Goal: Task Accomplishment & Management: Manage account settings

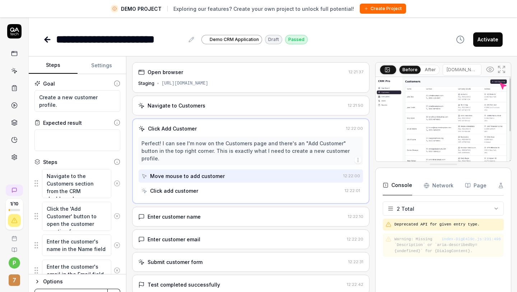
scroll to position [62, 0]
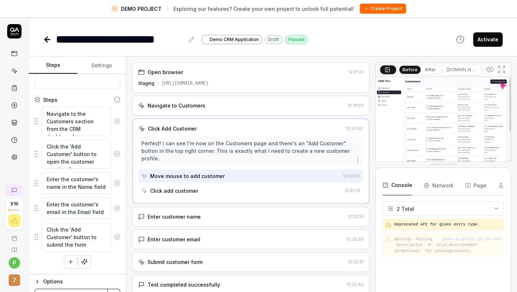
click at [15, 29] on icon at bounding box center [14, 31] width 14 height 14
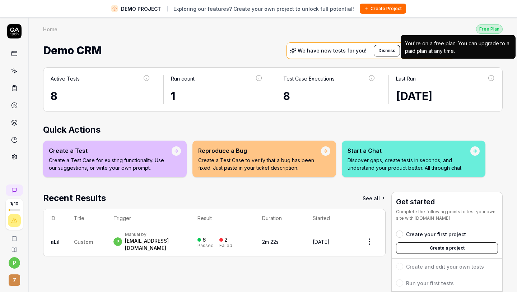
click at [495, 27] on div "Free Plan" at bounding box center [489, 28] width 27 height 9
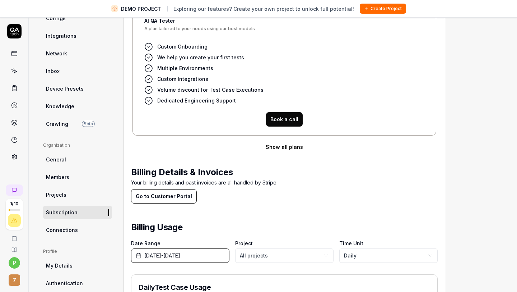
scroll to position [128, 0]
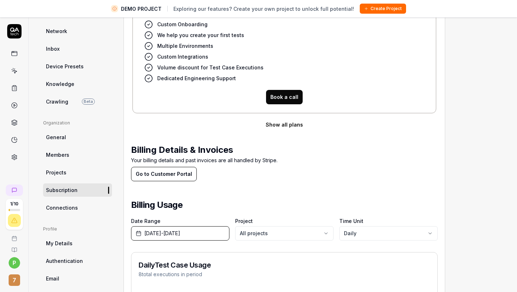
click at [170, 169] on button "Go to Customer Portal" at bounding box center [164, 174] width 66 height 14
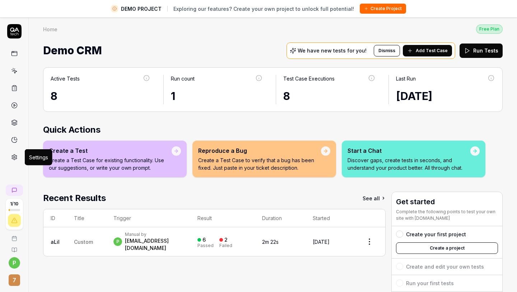
click at [13, 158] on icon at bounding box center [14, 157] width 6 height 6
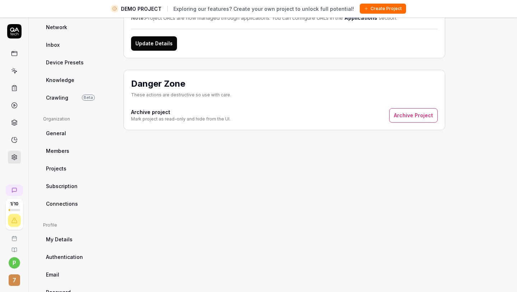
scroll to position [136, 0]
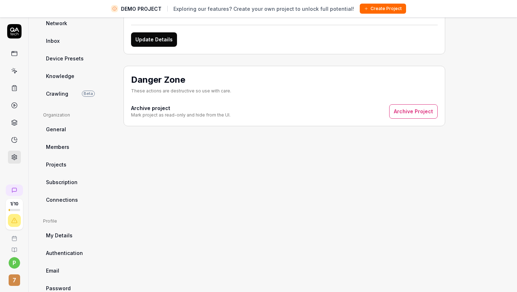
click at [74, 183] on span "Subscription" at bounding box center [62, 182] width 32 height 8
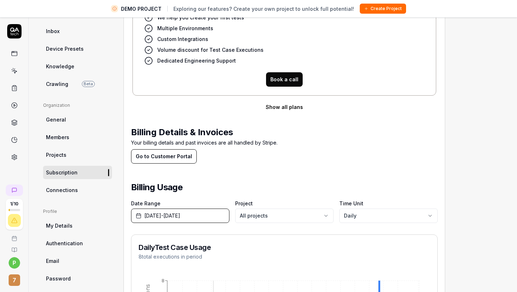
scroll to position [52, 0]
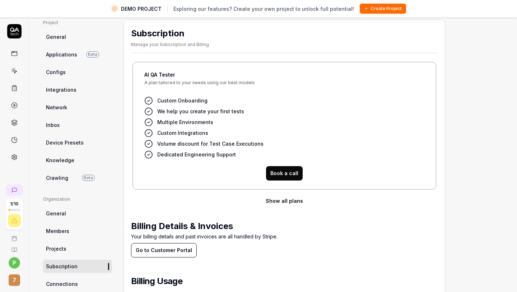
click at [279, 202] on button "Show all plans" at bounding box center [284, 201] width 307 height 14
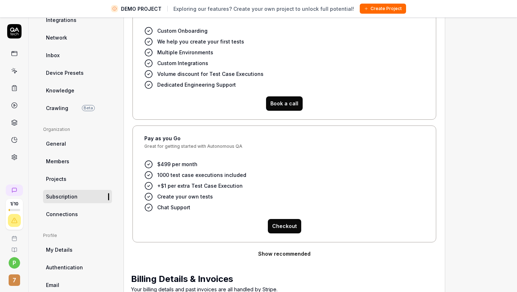
scroll to position [164, 0]
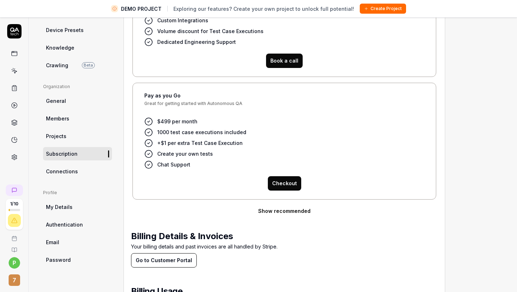
click at [158, 132] on span "1000 test case executions included" at bounding box center [201, 132] width 89 height 8
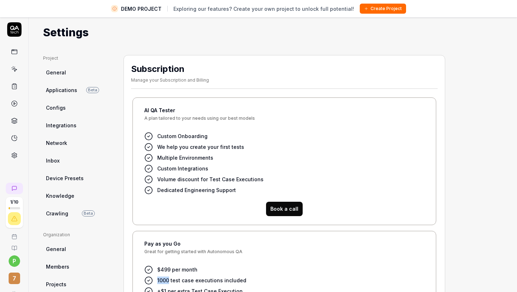
scroll to position [18, 0]
